Goal: Task Accomplishment & Management: Use online tool/utility

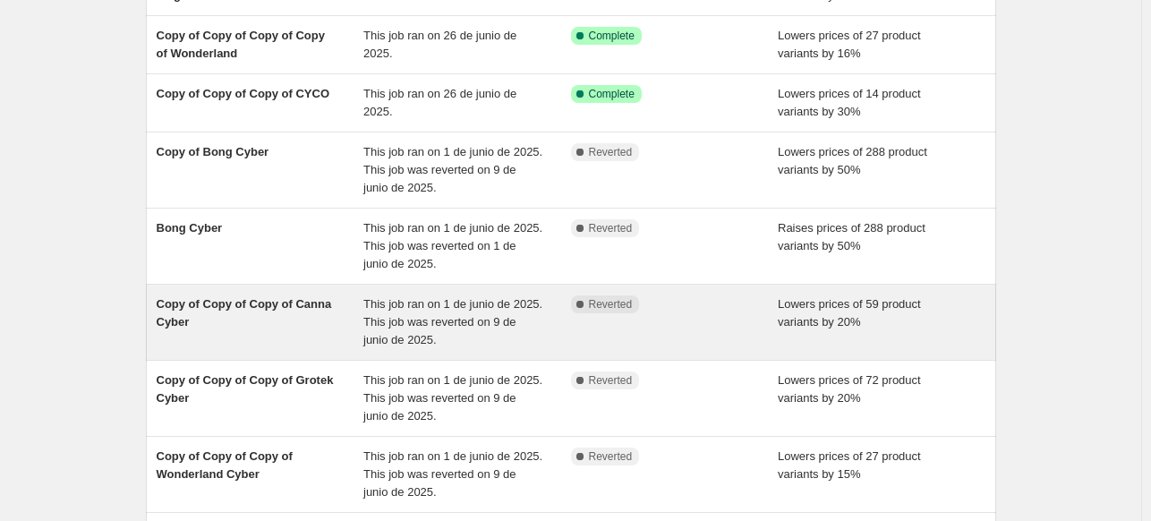
scroll to position [448, 0]
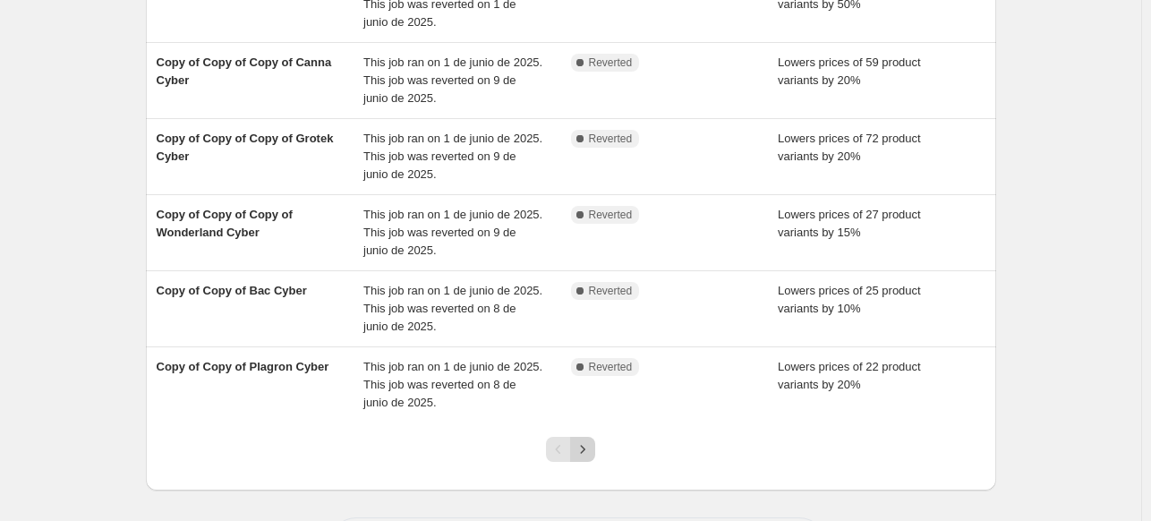
click at [584, 443] on icon "Next" at bounding box center [583, 449] width 18 height 18
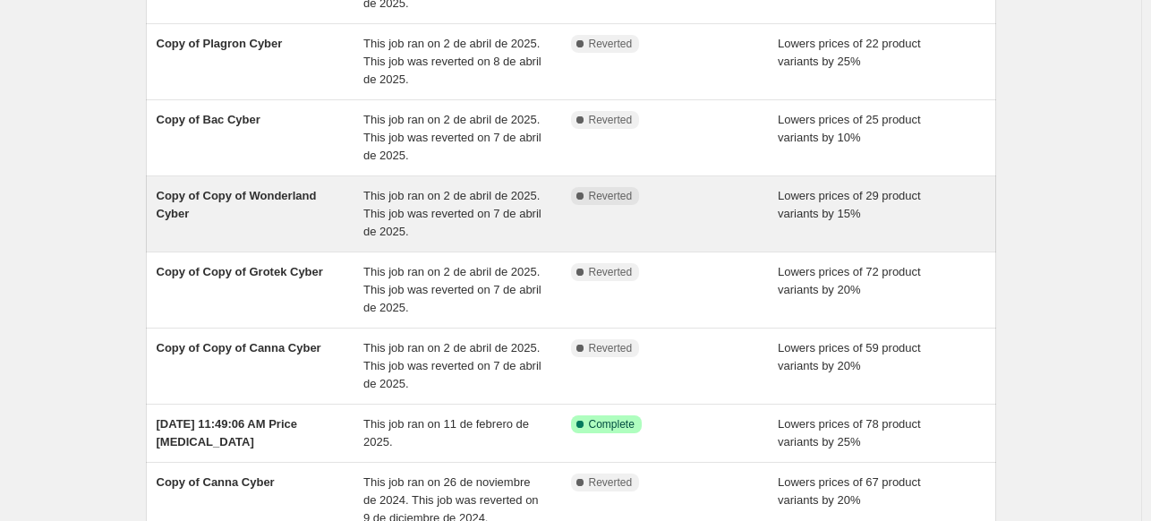
scroll to position [537, 0]
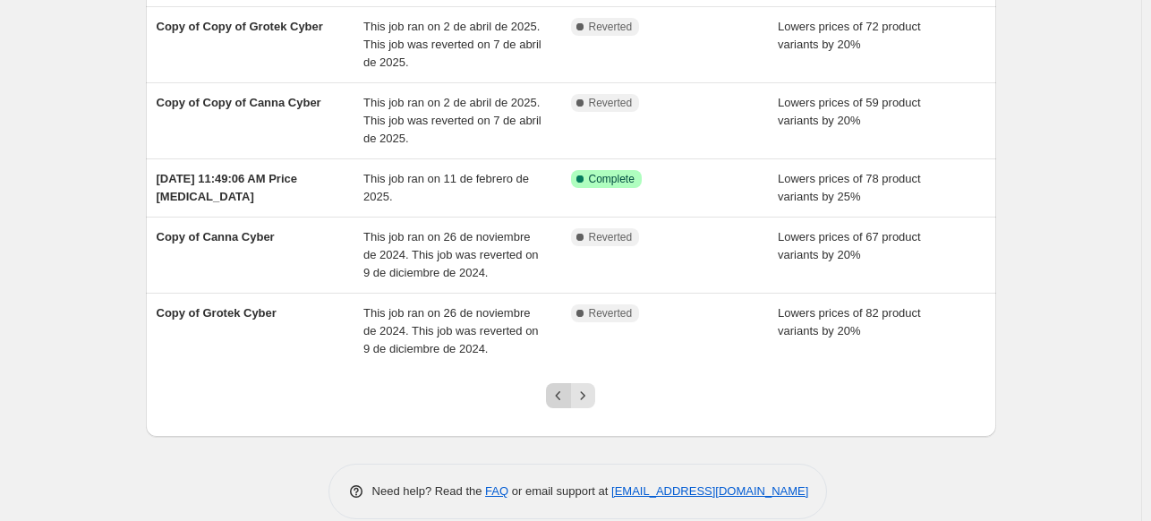
click at [557, 396] on icon "Previous" at bounding box center [559, 396] width 18 height 18
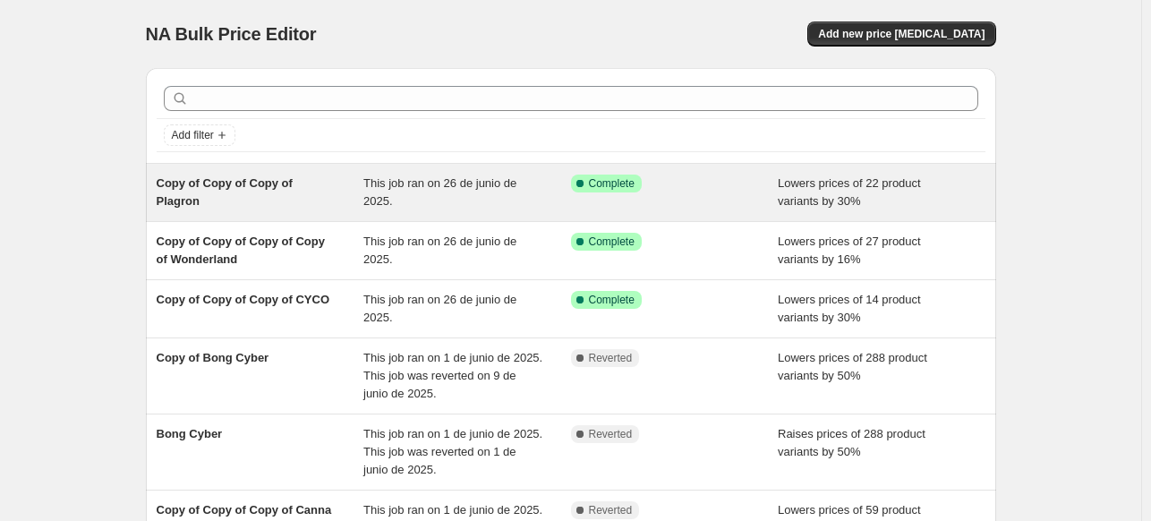
click at [269, 189] on span "Copy of Copy of Copy of Plagron" at bounding box center [225, 191] width 136 height 31
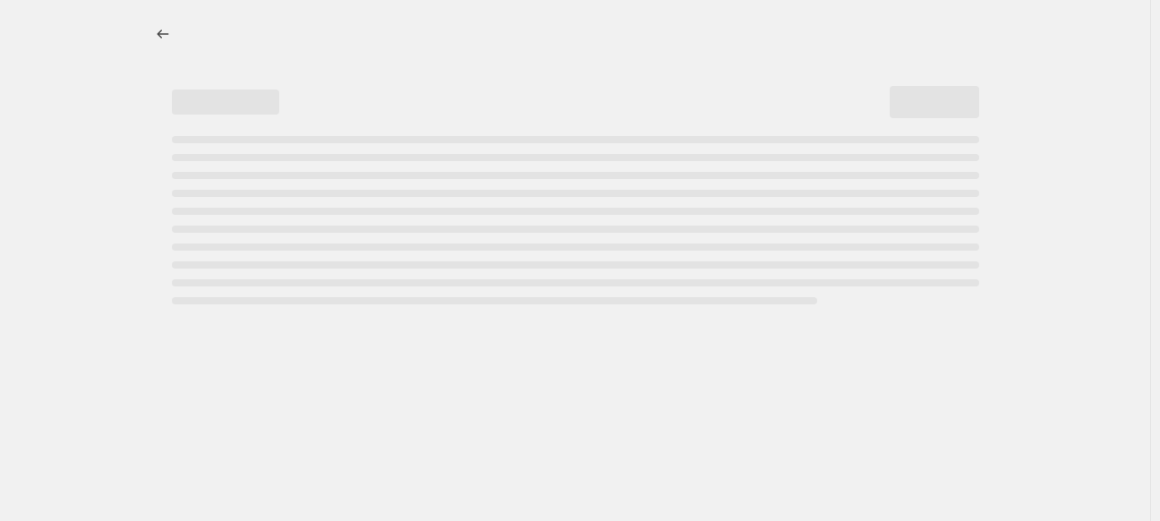
select select "percentage"
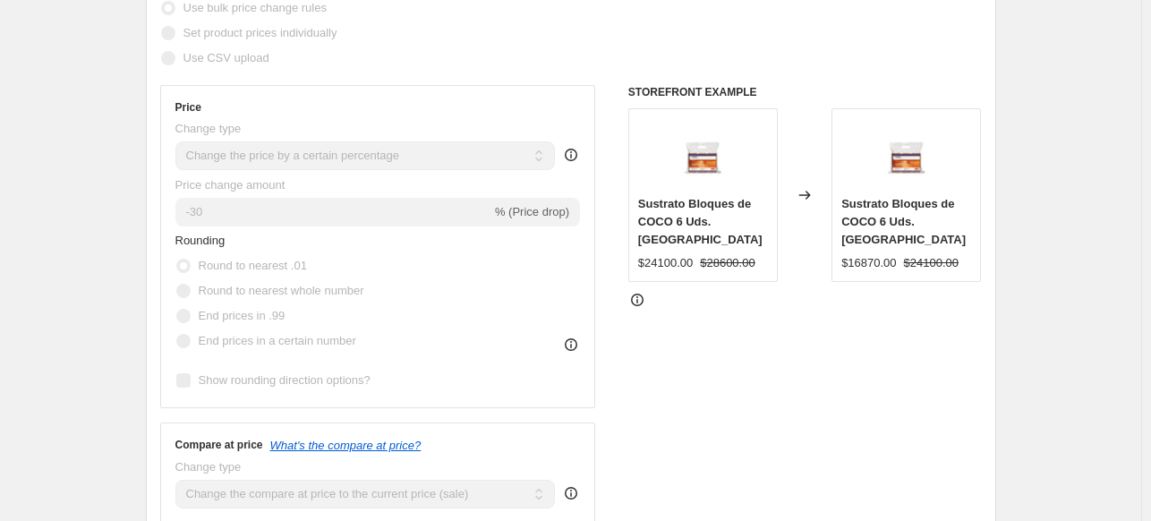
scroll to position [448, 0]
select select "vendor"
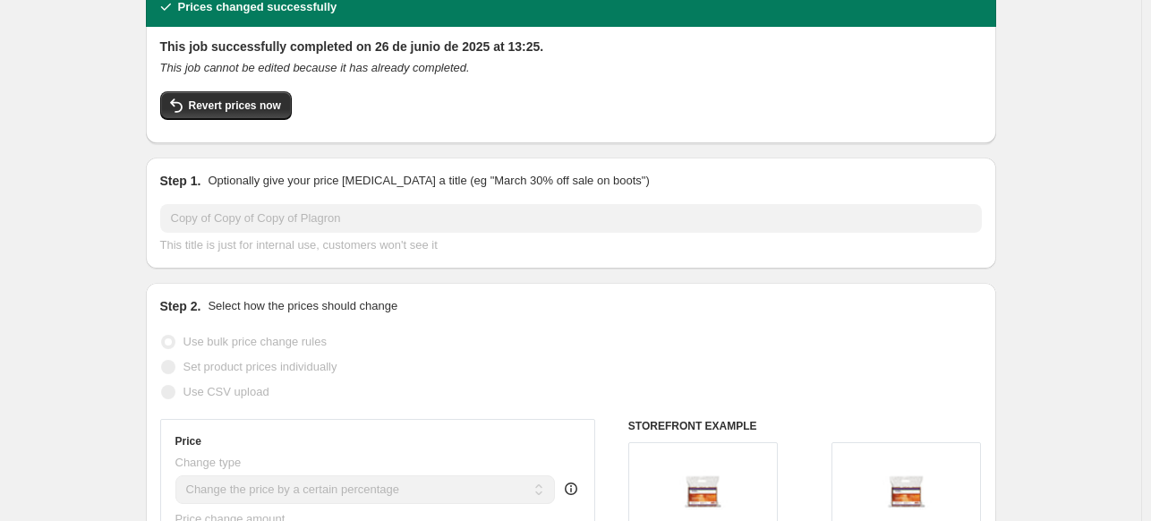
scroll to position [358, 0]
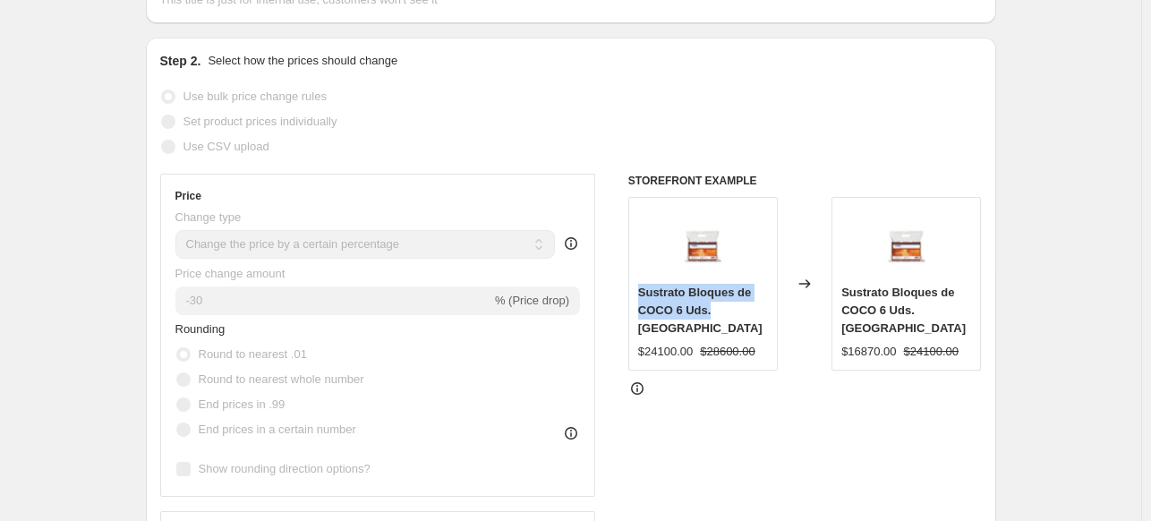
drag, startPoint x: 642, startPoint y: 263, endPoint x: 710, endPoint y: 281, distance: 70.3
click at [710, 286] on span "Sustrato Bloques de COCO 6 Uds. [GEOGRAPHIC_DATA]" at bounding box center [700, 310] width 124 height 49
copy span "Sustrato Bloques de COCO 6 Uds."
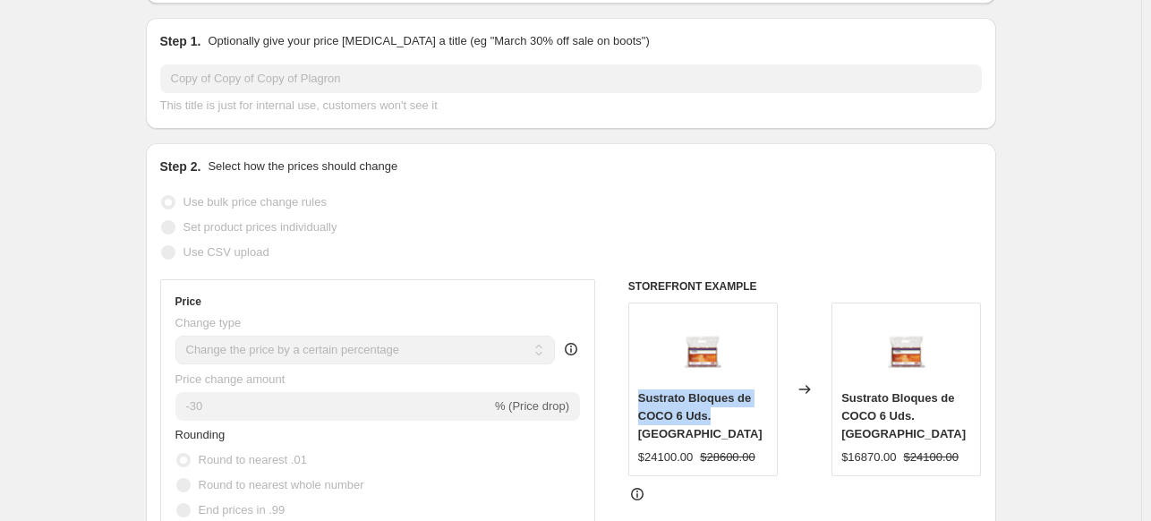
scroll to position [0, 0]
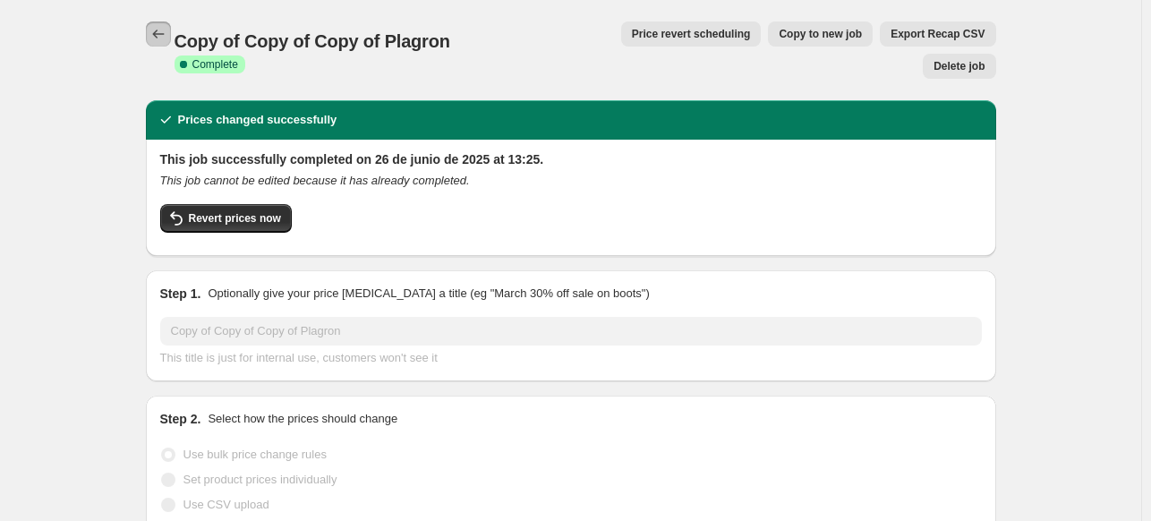
click at [167, 29] on icon "Price change jobs" at bounding box center [158, 34] width 18 height 18
